Goal: Information Seeking & Learning: Check status

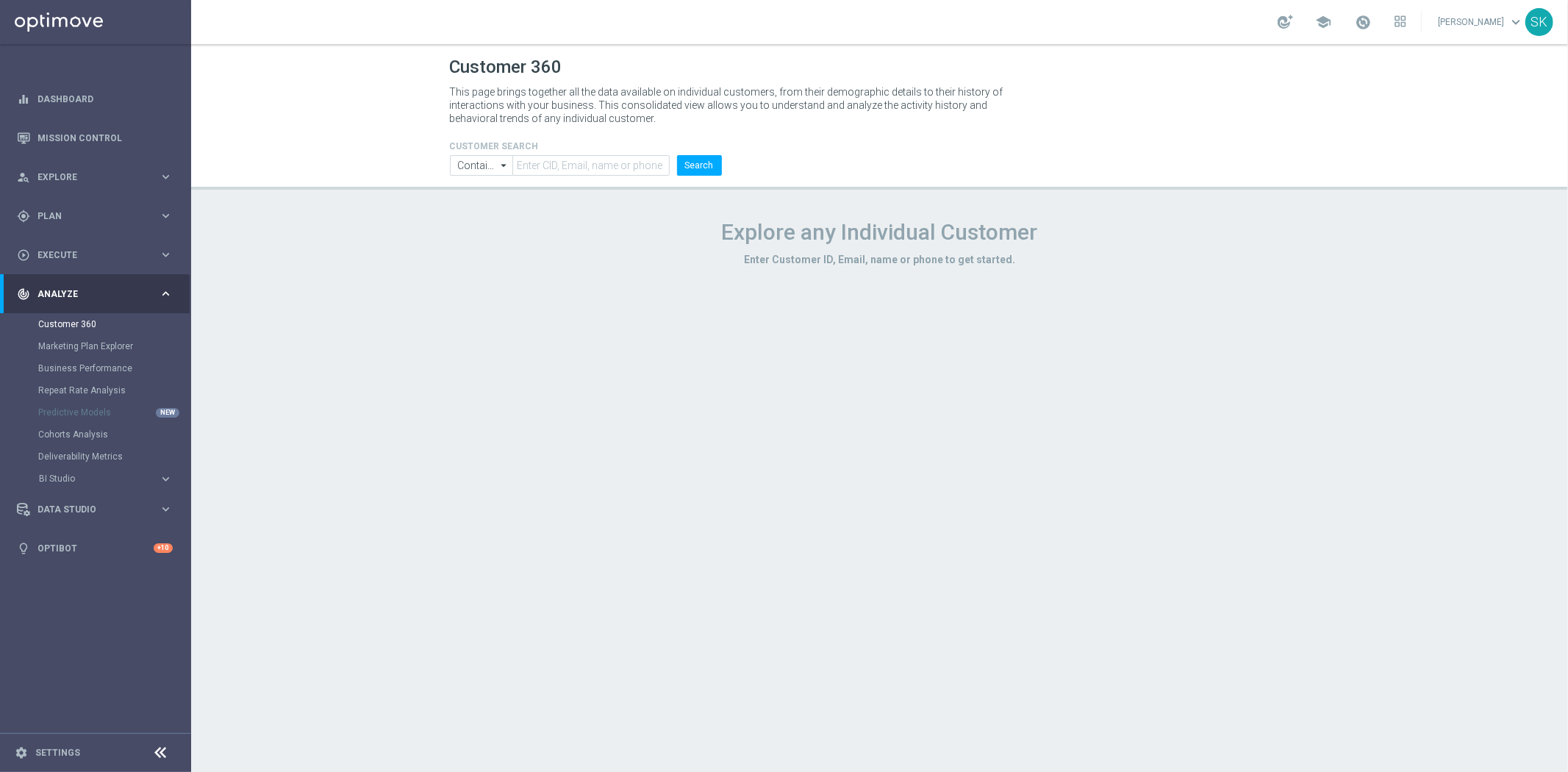
click at [614, 468] on div "Customer 360 This page brings together all the data available on individual cus…" at bounding box center [880, 409] width 1377 height 728
click at [564, 160] on input "text" at bounding box center [590, 165] width 156 height 20
paste input "1643781"
type input "1643781"
click at [702, 167] on button "Search" at bounding box center [699, 165] width 45 height 20
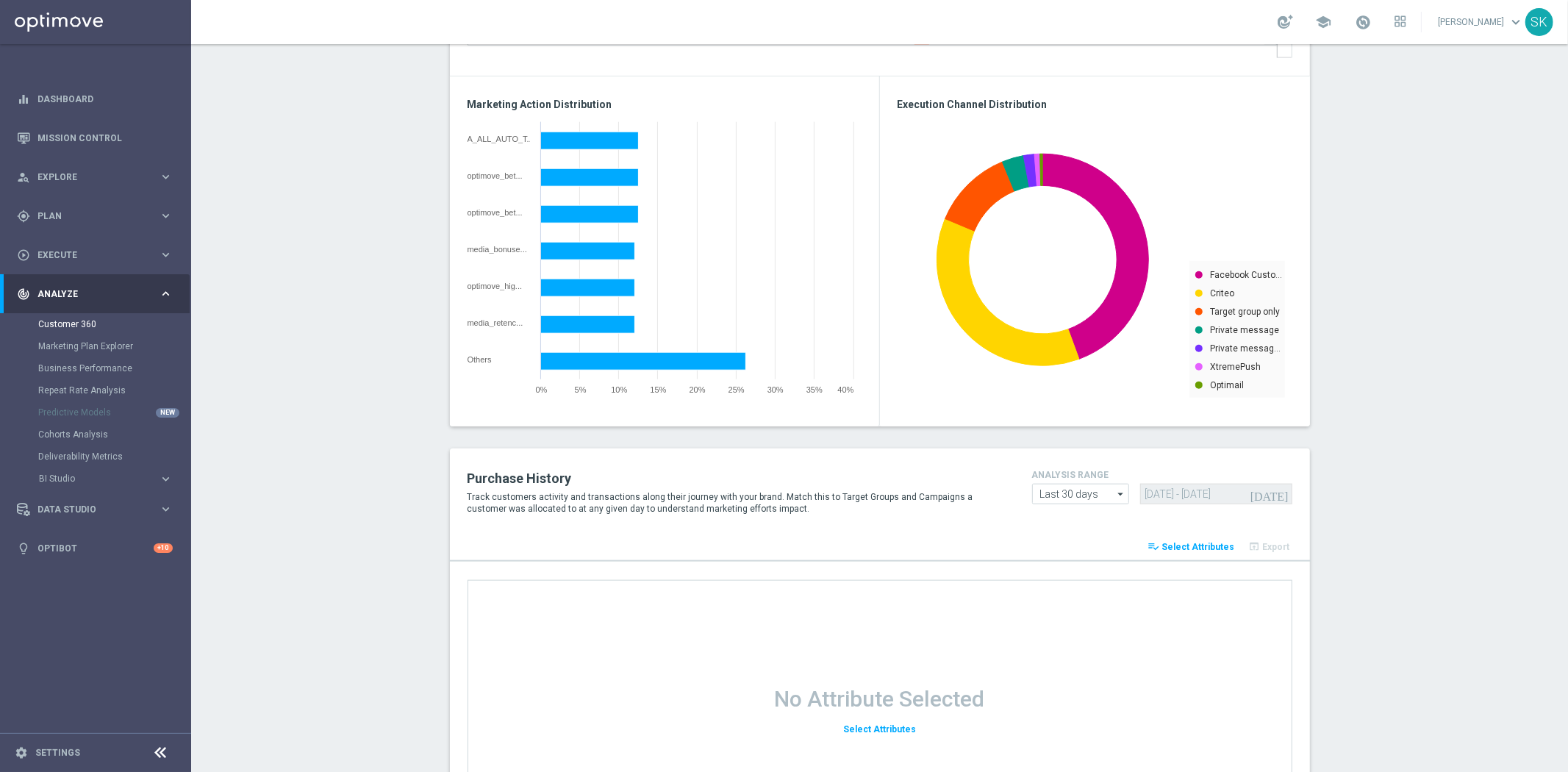
scroll to position [1695, 0]
